Goal: Transaction & Acquisition: Purchase product/service

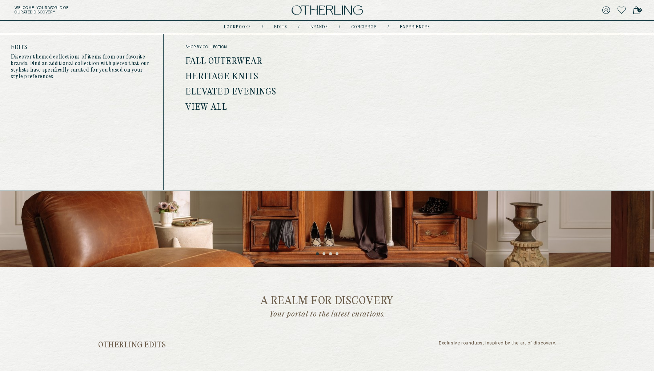
click at [252, 93] on link "Elevated Evenings" at bounding box center [231, 92] width 91 height 9
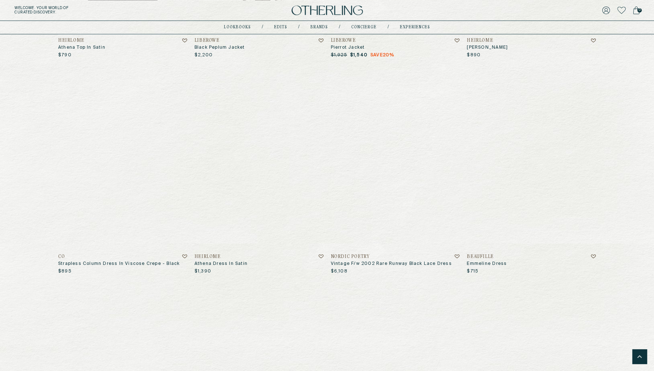
scroll to position [910, 0]
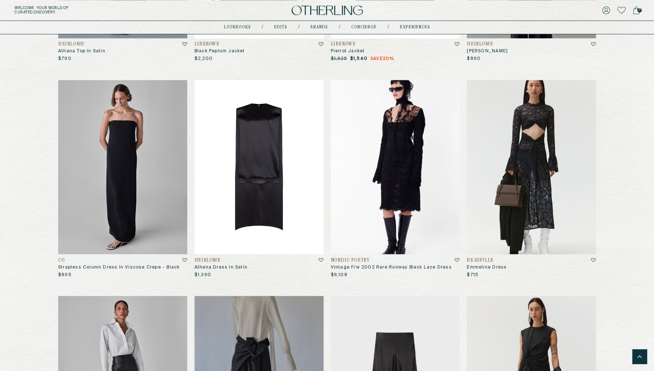
click at [248, 160] on img at bounding box center [259, 167] width 129 height 174
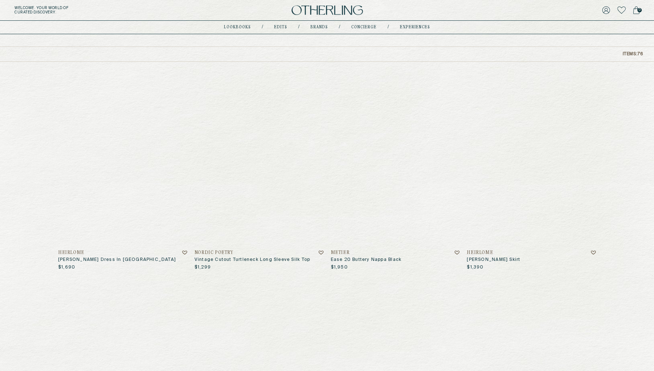
scroll to position [57, 0]
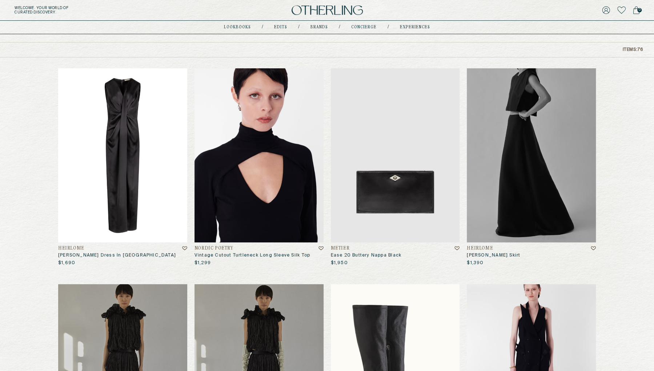
click at [103, 146] on img at bounding box center [122, 155] width 129 height 174
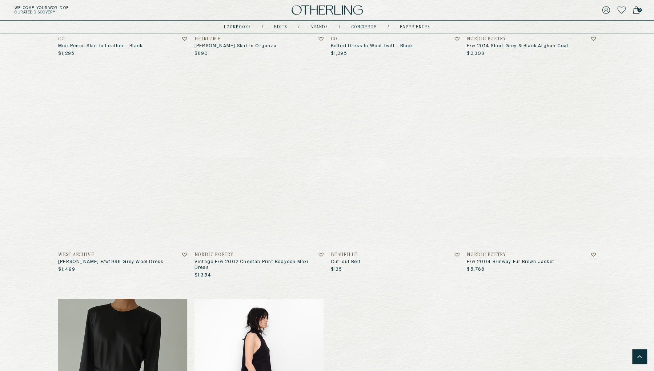
scroll to position [3331, 0]
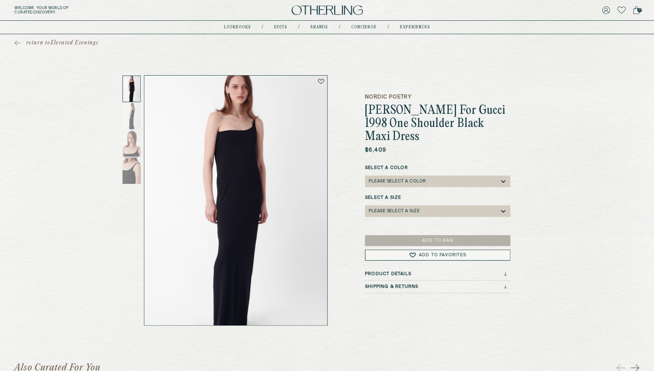
click at [132, 111] on div at bounding box center [132, 116] width 18 height 27
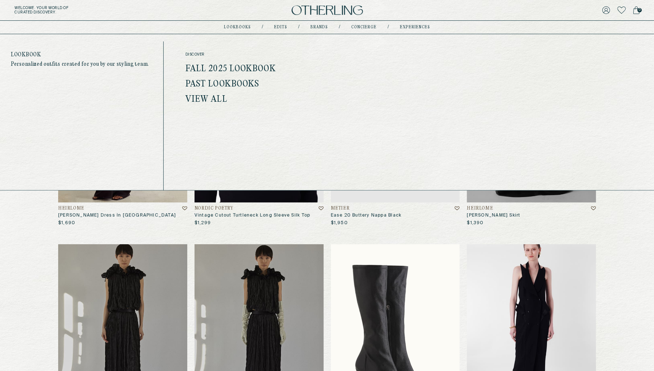
scroll to position [97, 0]
